Goal: Task Accomplishment & Management: Complete application form

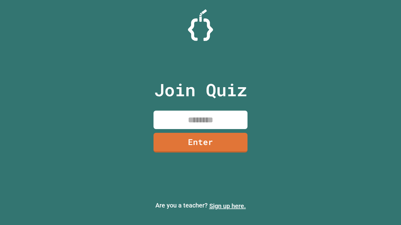
click at [227, 206] on link "Sign up here." at bounding box center [227, 207] width 37 height 8
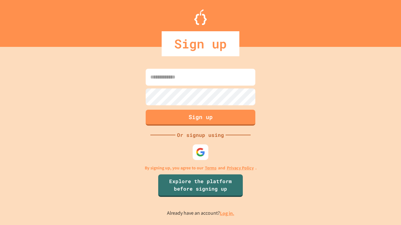
click at [227, 214] on link "Log in." at bounding box center [227, 213] width 14 height 7
